Goal: Task Accomplishment & Management: Complete application form

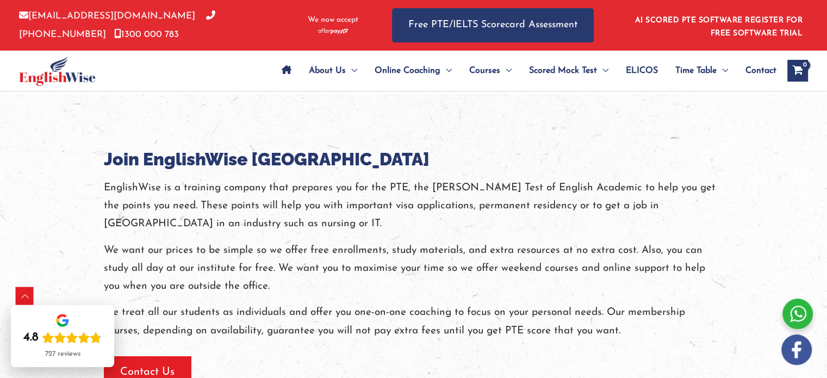
scroll to position [1226, 0]
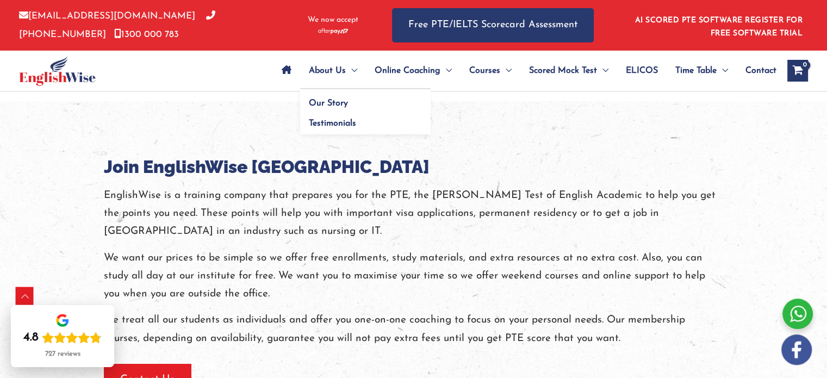
click at [346, 70] on span "Menu Toggle" at bounding box center [351, 71] width 11 height 38
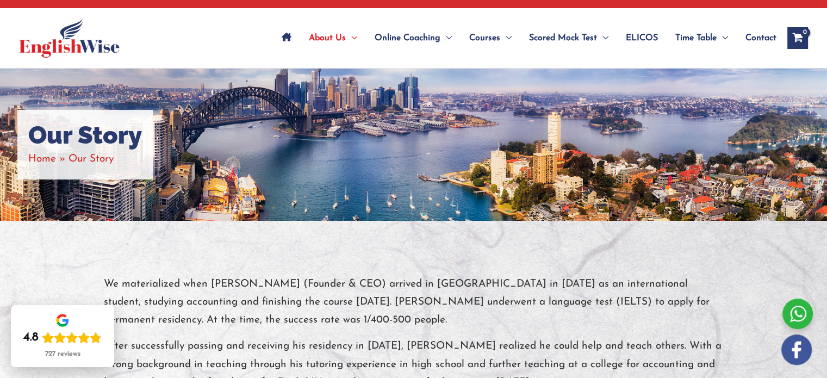
scroll to position [43, 0]
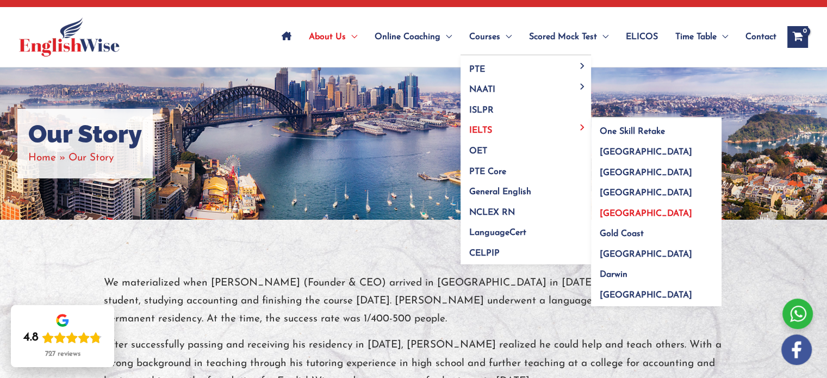
click at [635, 210] on link "[GEOGRAPHIC_DATA]" at bounding box center [656, 209] width 130 height 21
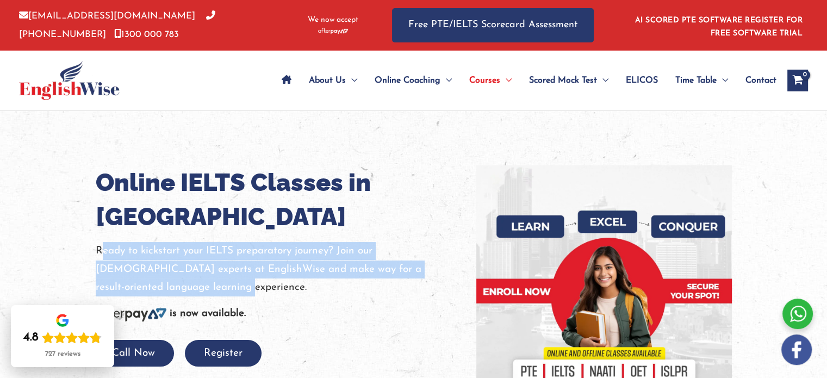
drag, startPoint x: 100, startPoint y: 244, endPoint x: 221, endPoint y: 283, distance: 126.7
click at [221, 283] on p "Ready to kickstart your IELTS preparatory journey? Join our English experts at …" at bounding box center [278, 269] width 364 height 54
click at [214, 292] on div at bounding box center [214, 292] width 0 height 0
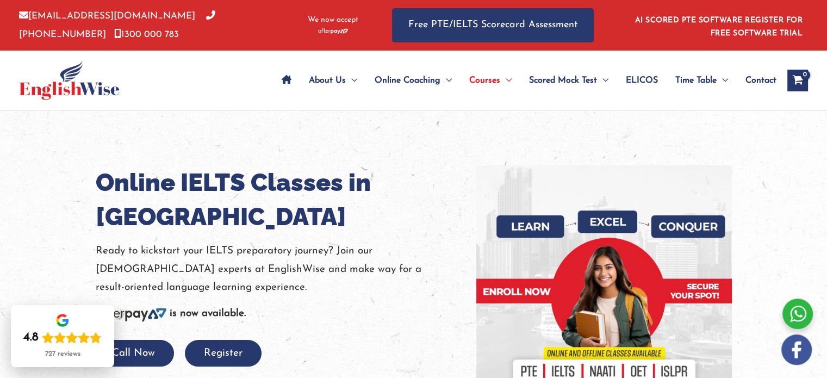
click at [79, 195] on div at bounding box center [413, 293] width 827 height 364
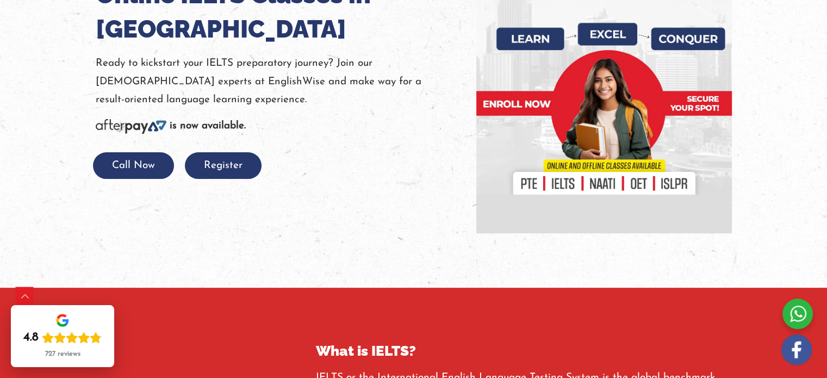
scroll to position [196, 0]
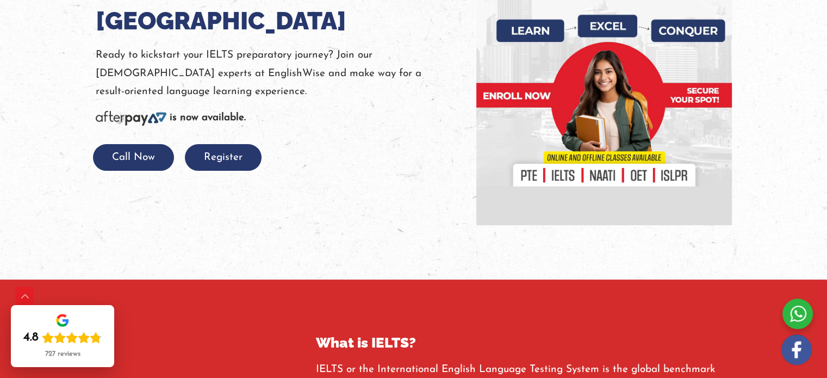
click at [177, 122] on b "is now available." at bounding box center [208, 118] width 76 height 10
click at [245, 167] on button "Register" at bounding box center [223, 157] width 77 height 27
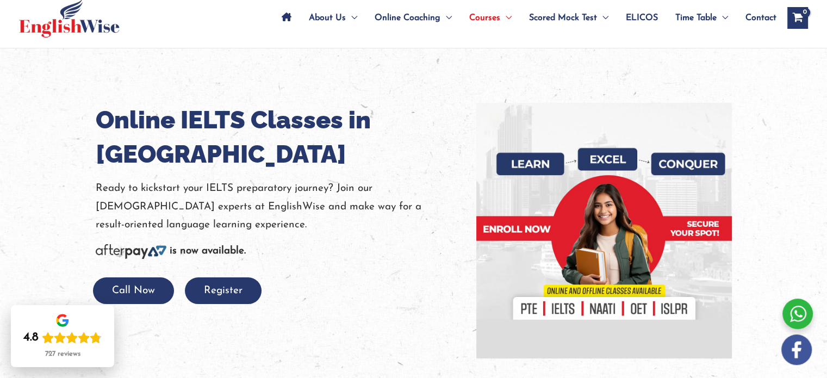
scroll to position [111, 0]
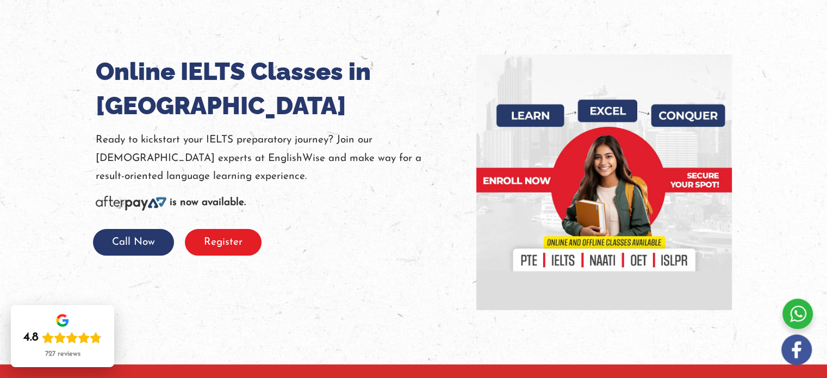
click at [225, 239] on button "Register" at bounding box center [223, 242] width 77 height 27
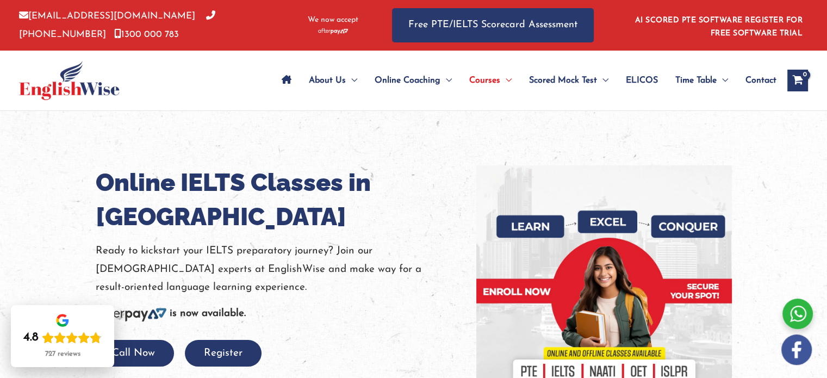
click at [157, 15] on link "[PHONE_NUMBER]" at bounding box center [117, 24] width 196 height 27
click at [552, 130] on span "IELTS Practice Tests" at bounding box center [568, 133] width 78 height 9
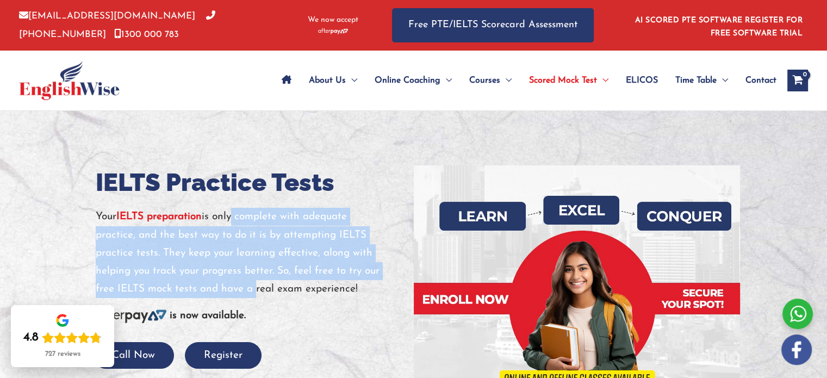
drag, startPoint x: 233, startPoint y: 217, endPoint x: 251, endPoint y: 291, distance: 75.4
click at [251, 291] on p "Your IELTS preparation is only complete with adequate practice, and the best wa…" at bounding box center [251, 253] width 310 height 90
click at [244, 295] on div at bounding box center [244, 295] width 0 height 0
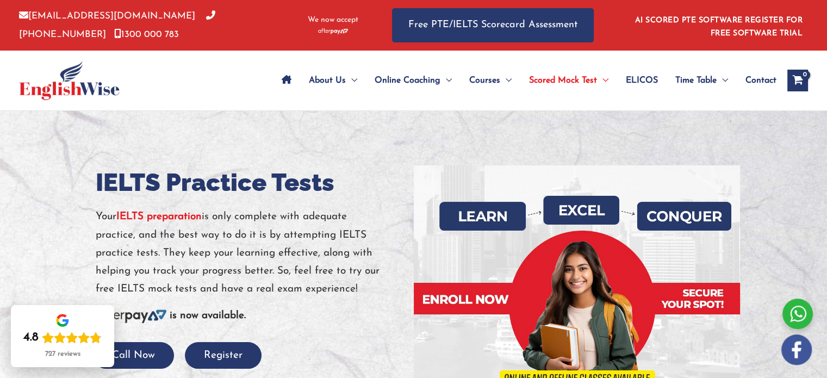
click at [368, 186] on h1 "IELTS Practice Tests" at bounding box center [251, 182] width 310 height 34
click at [308, 106] on div "About Us Menu Toggle Our Story Testimonials Online Coaching Menu Toggle Online …" at bounding box center [507, 81] width 601 height 60
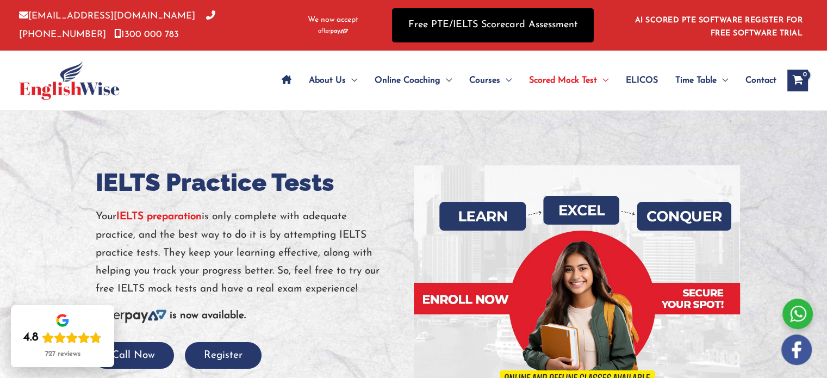
click at [463, 32] on link "Free PTE/IELTS Scorecard Assessment" at bounding box center [493, 25] width 202 height 34
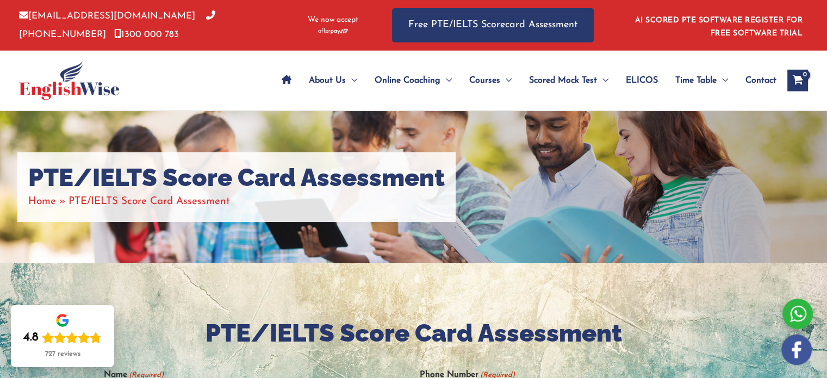
click at [470, 249] on div "PTE/IELTS Score Card Assessment Home PTE/IELTS Score Card Assessment" at bounding box center [413, 187] width 827 height 152
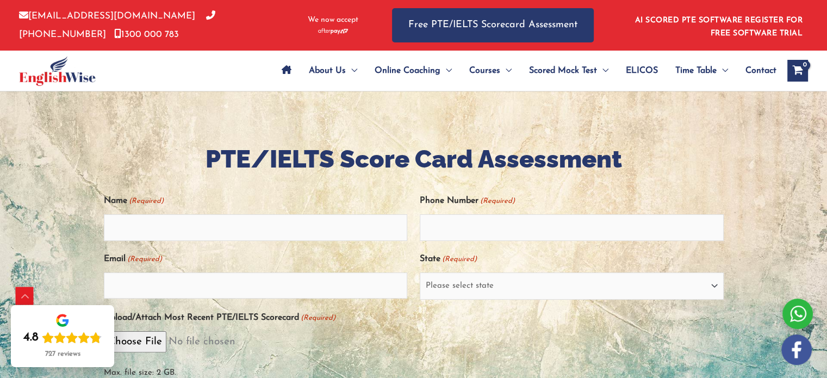
scroll to position [239, 0]
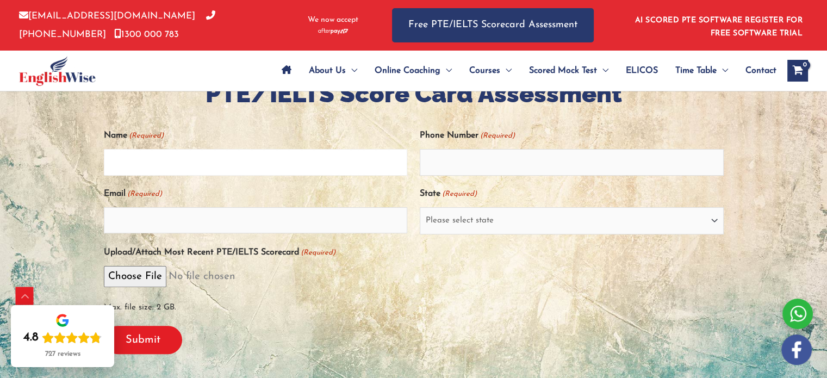
click at [324, 158] on input "Name (Required)" at bounding box center [256, 162] width 304 height 26
type input "Agata Głuszek"
type input "530476475"
type input "gluszek.aga@gmail.com"
click at [502, 215] on select "Please select state New South Wales (NSW) Victoria (VIC) Queensland (QLD) South…" at bounding box center [572, 220] width 304 height 27
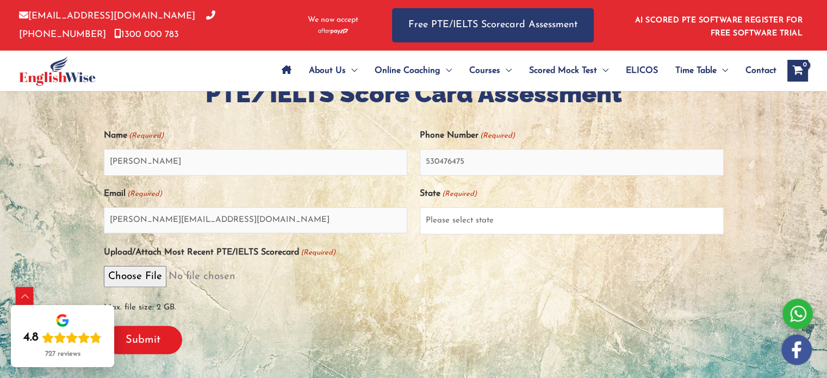
select select "Australian Capital Territory (ACT)"
click at [420, 207] on select "Please select state New South Wales (NSW) Victoria (VIC) Queensland (QLD) South…" at bounding box center [572, 220] width 304 height 27
click at [494, 167] on input "530476475" at bounding box center [572, 162] width 304 height 26
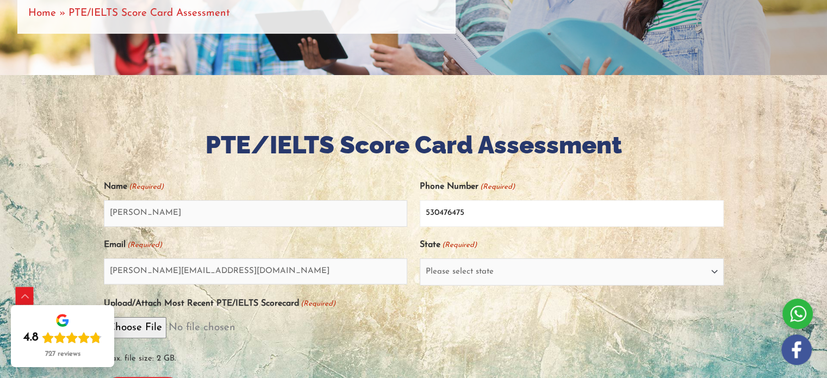
scroll to position [186, 0]
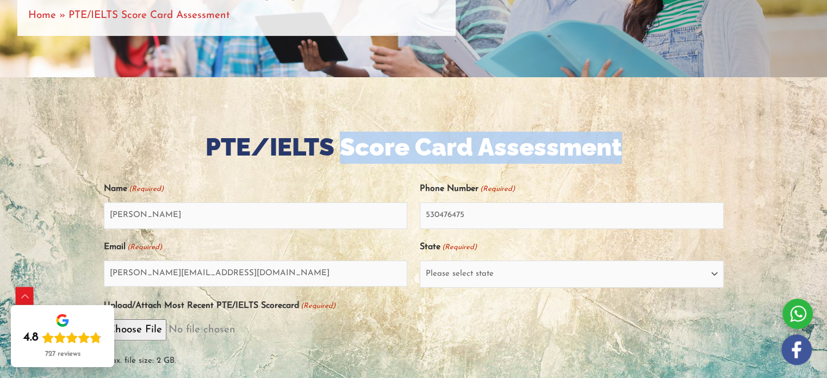
drag, startPoint x: 339, startPoint y: 141, endPoint x: 626, endPoint y: 156, distance: 287.4
click at [626, 156] on h2 "PTE/IELTS Score Card Assessment" at bounding box center [414, 148] width 620 height 32
click at [619, 162] on div at bounding box center [619, 162] width 0 height 0
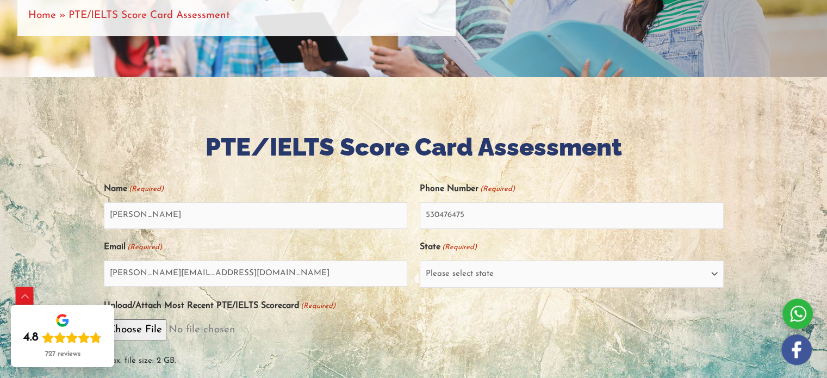
click at [626, 163] on div at bounding box center [414, 171] width 620 height 16
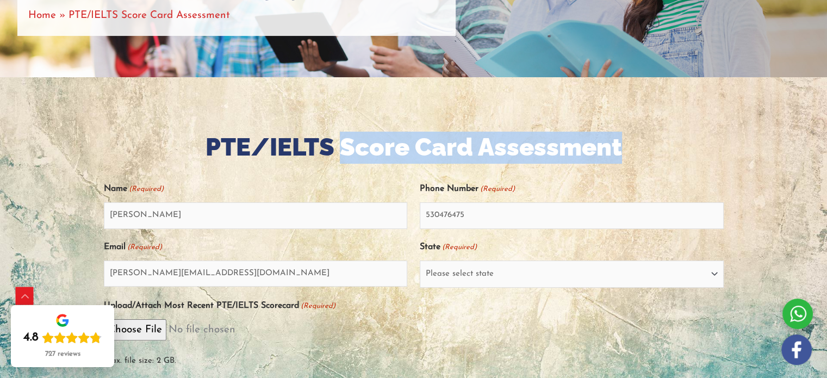
drag, startPoint x: 642, startPoint y: 146, endPoint x: 340, endPoint y: 156, distance: 302.4
click at [340, 156] on h2 "PTE/IELTS Score Card Assessment" at bounding box center [414, 148] width 620 height 32
click at [333, 162] on div at bounding box center [333, 162] width 0 height 0
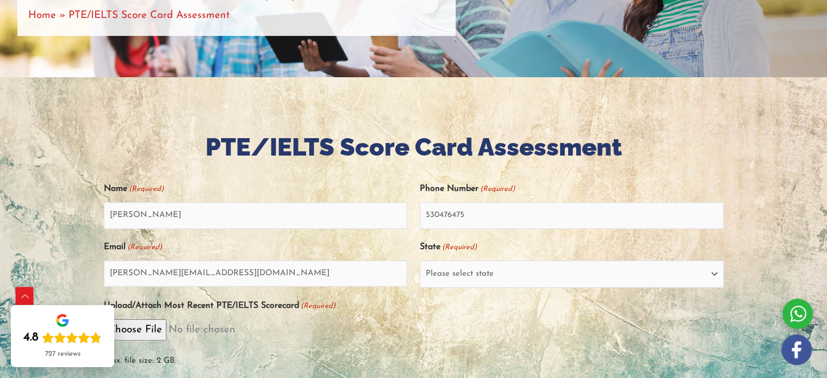
click at [337, 186] on div "Name (Required) Agata Głuszek" at bounding box center [256, 203] width 304 height 49
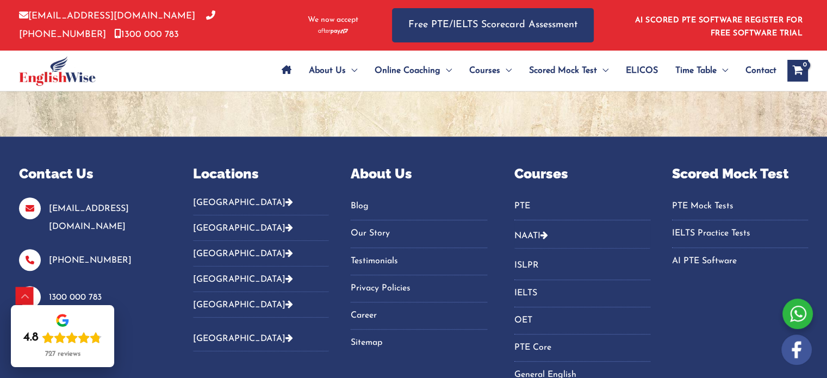
scroll to position [537, 0]
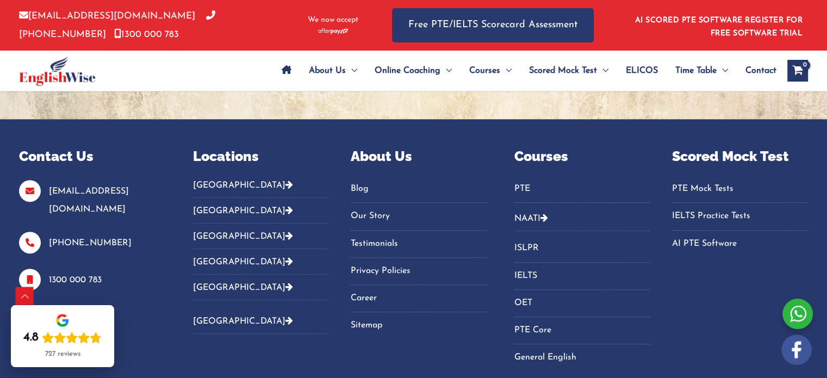
click at [47, 77] on img at bounding box center [57, 71] width 77 height 30
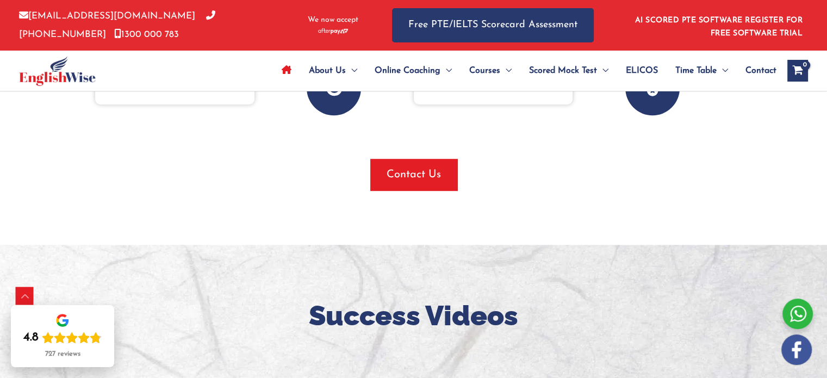
scroll to position [1101, 0]
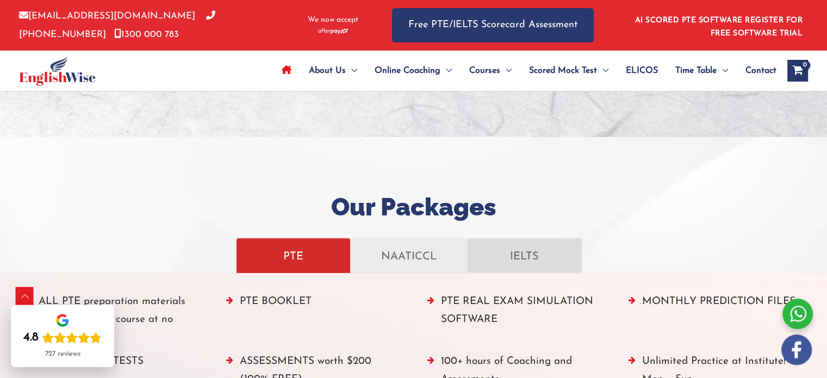
click at [517, 269] on link "IELTS" at bounding box center [524, 255] width 115 height 35
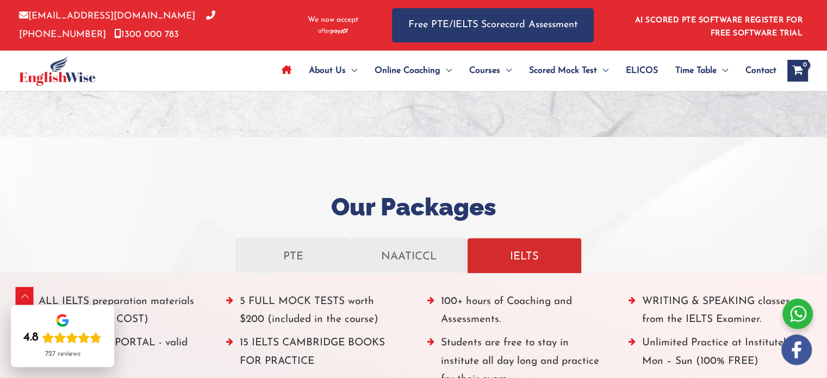
click at [691, 215] on h2 "Our Packages" at bounding box center [413, 207] width 827 height 32
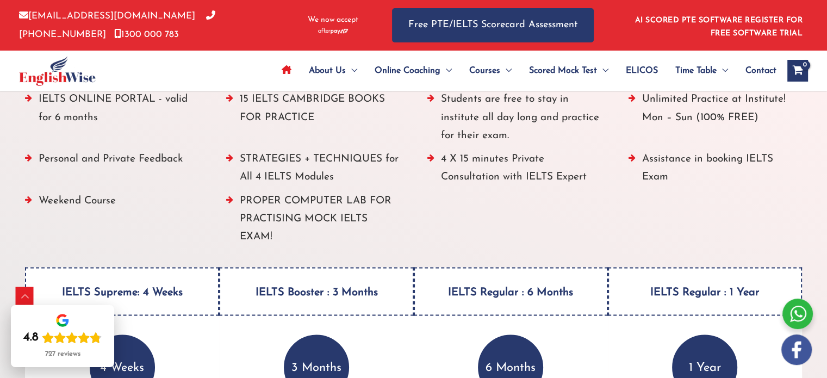
scroll to position [1370, 0]
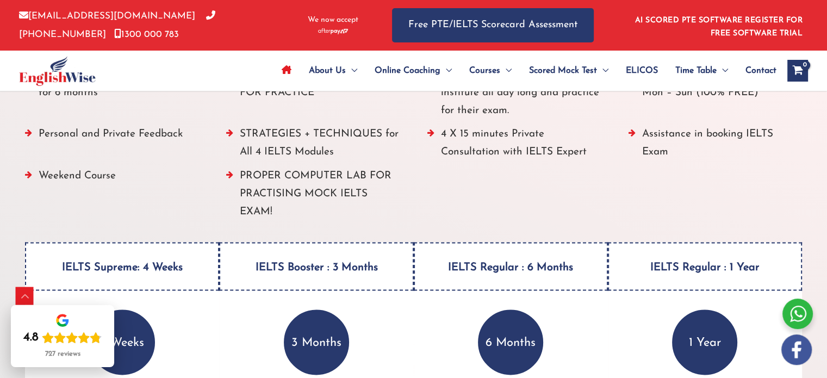
click at [467, 212] on ul "ALL IELTS preparation materials (AT NO EXTRA COST) 5 FULL MOCK TESTS worth $200…" at bounding box center [413, 125] width 777 height 203
click at [603, 189] on ul "ALL IELTS preparation materials (AT NO EXTRA COST) 5 FULL MOCK TESTS worth $200…" at bounding box center [413, 125] width 777 height 203
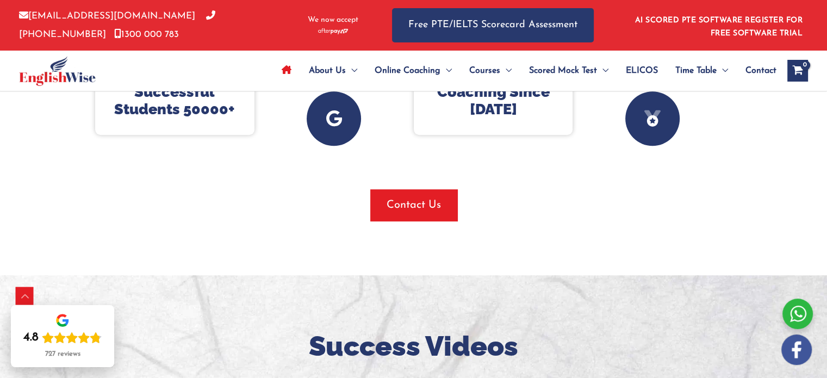
scroll to position [609, 0]
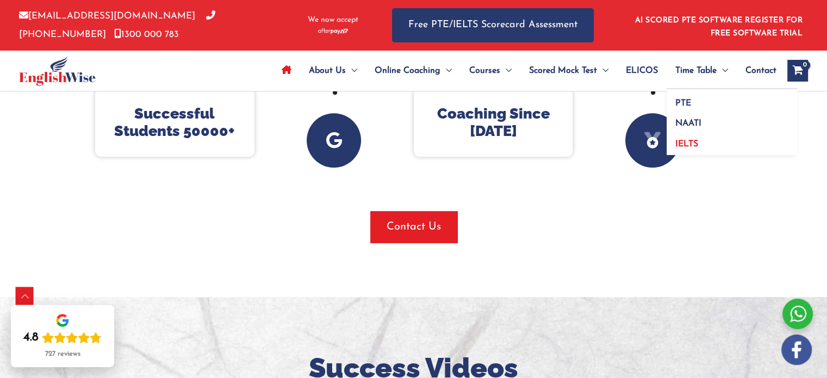
click at [685, 145] on span "IELTS" at bounding box center [686, 144] width 23 height 9
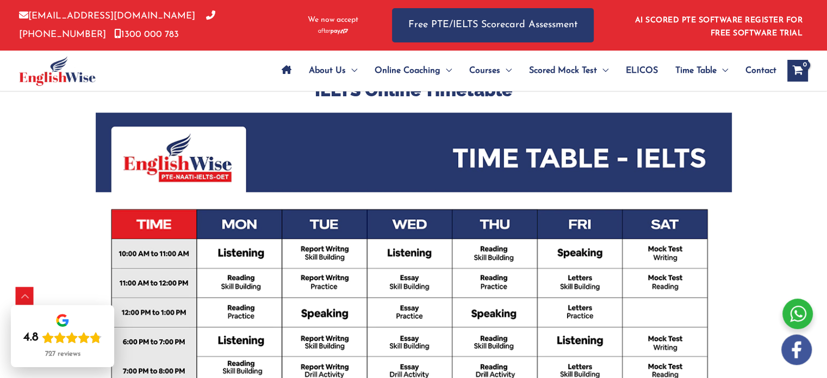
scroll to position [444, 0]
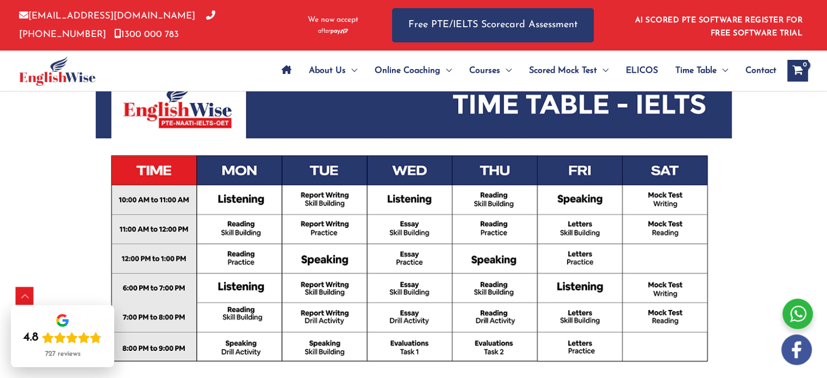
drag, startPoint x: 0, startPoint y: 0, endPoint x: 834, endPoint y: 196, distance: 856.5
click at [826, 196] on html "Skip to content [EMAIL_ADDRESS][DOMAIN_NAME] [PHONE_NUMBER] [PHONE_NUMBER] We n…" at bounding box center [413, 298] width 827 height 1523
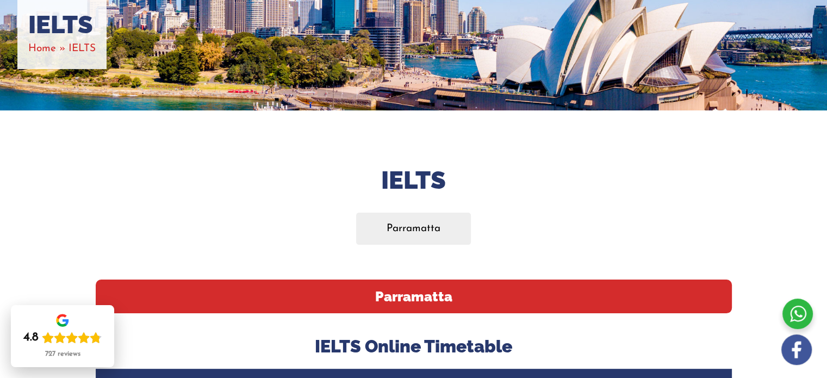
scroll to position [0, 0]
